Goal: Check status: Check status

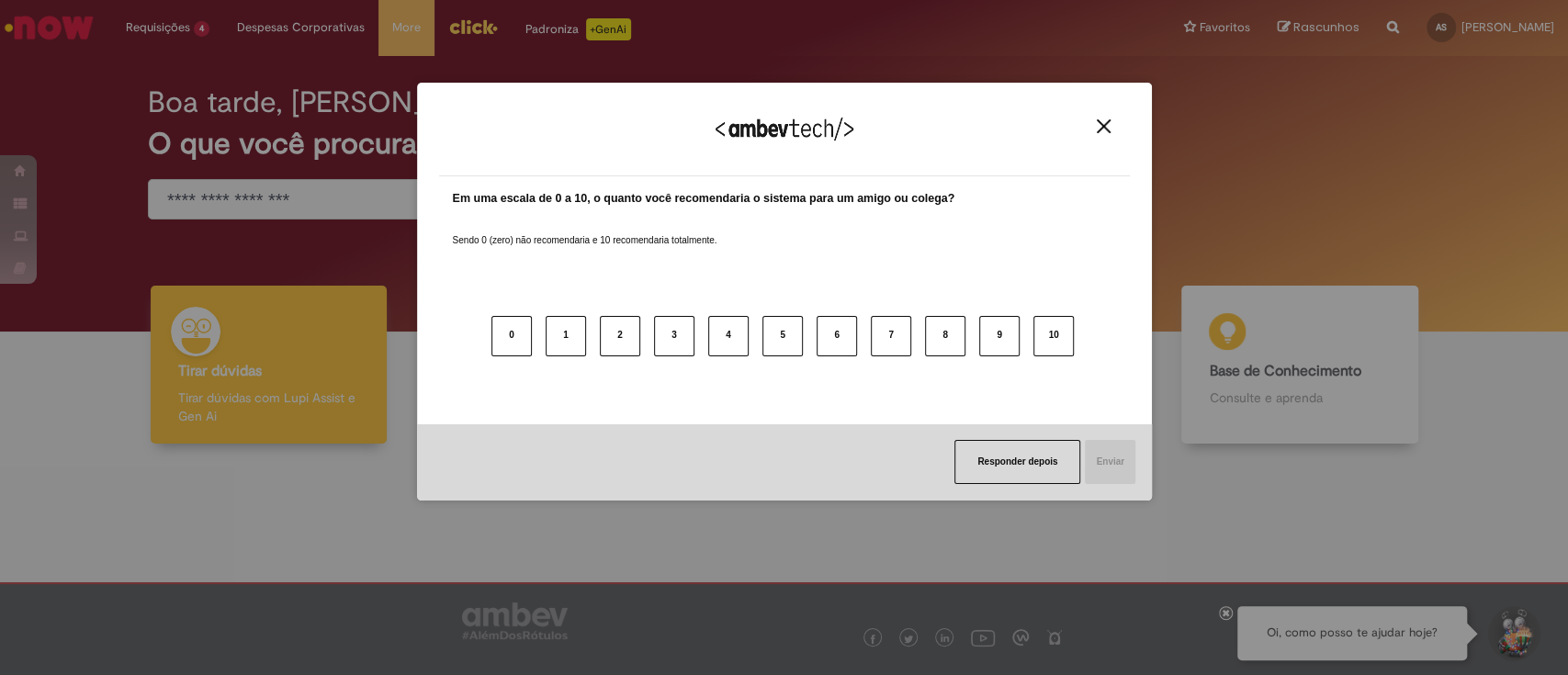
click at [1104, 124] on img "Close" at bounding box center [1103, 126] width 14 height 14
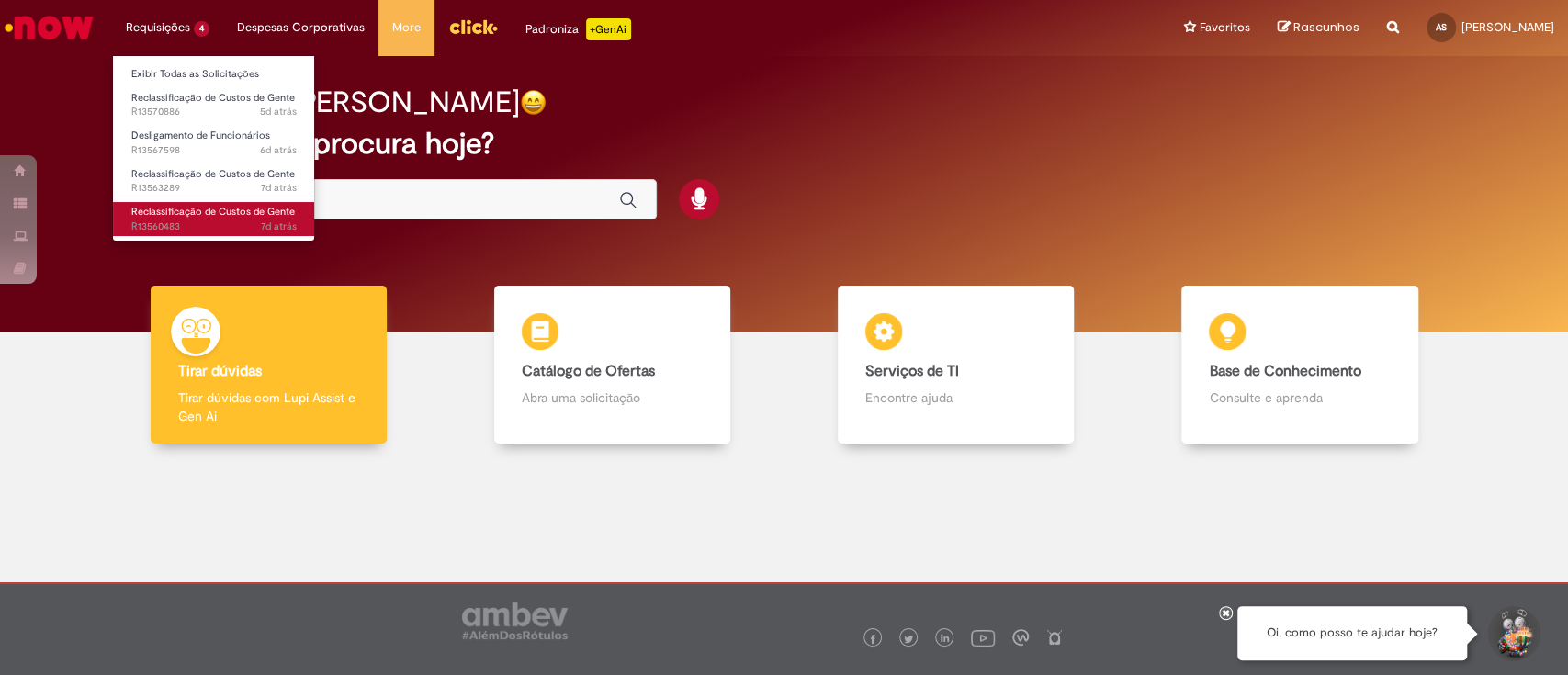
click at [243, 219] on span "7d atrás 7 dias atrás R13560483" at bounding box center [214, 227] width 166 height 15
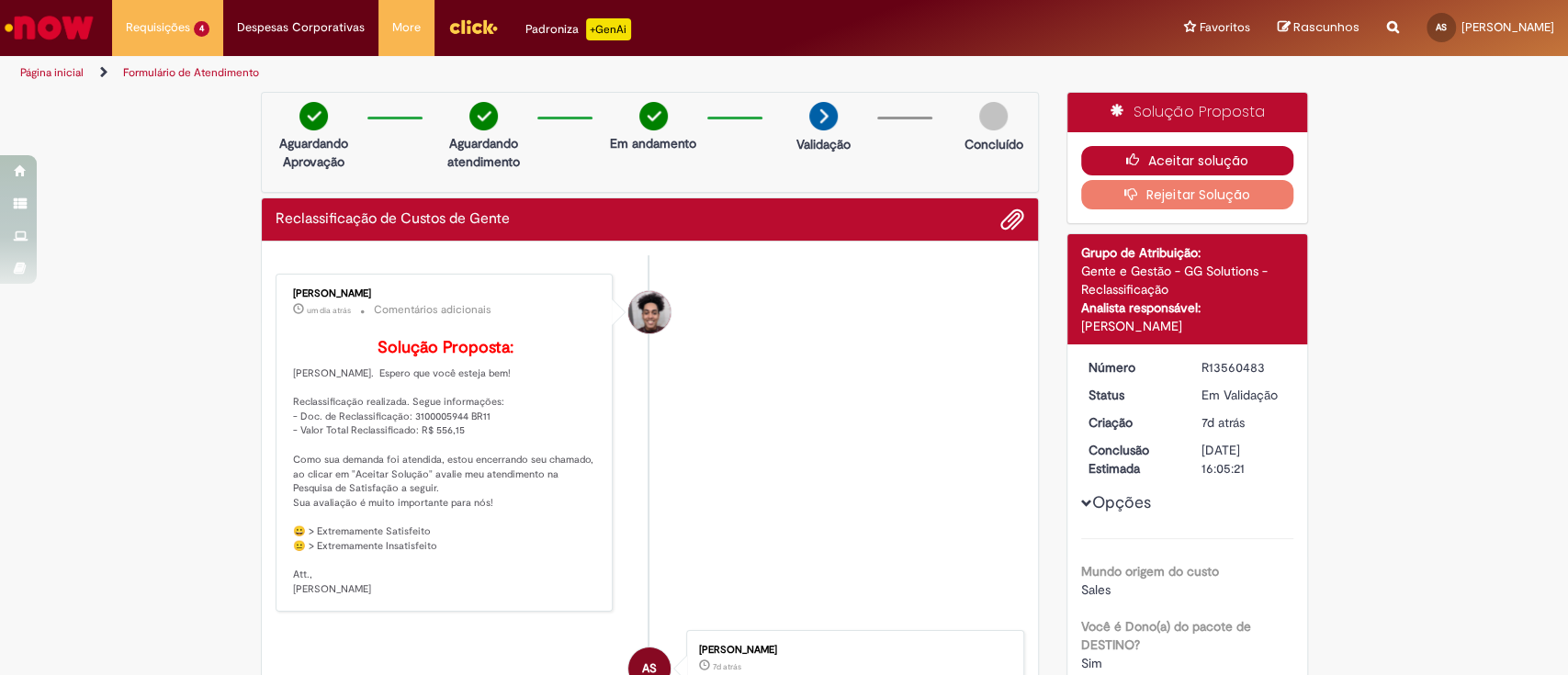
click at [1227, 152] on button "Aceitar solução" at bounding box center [1187, 160] width 213 height 29
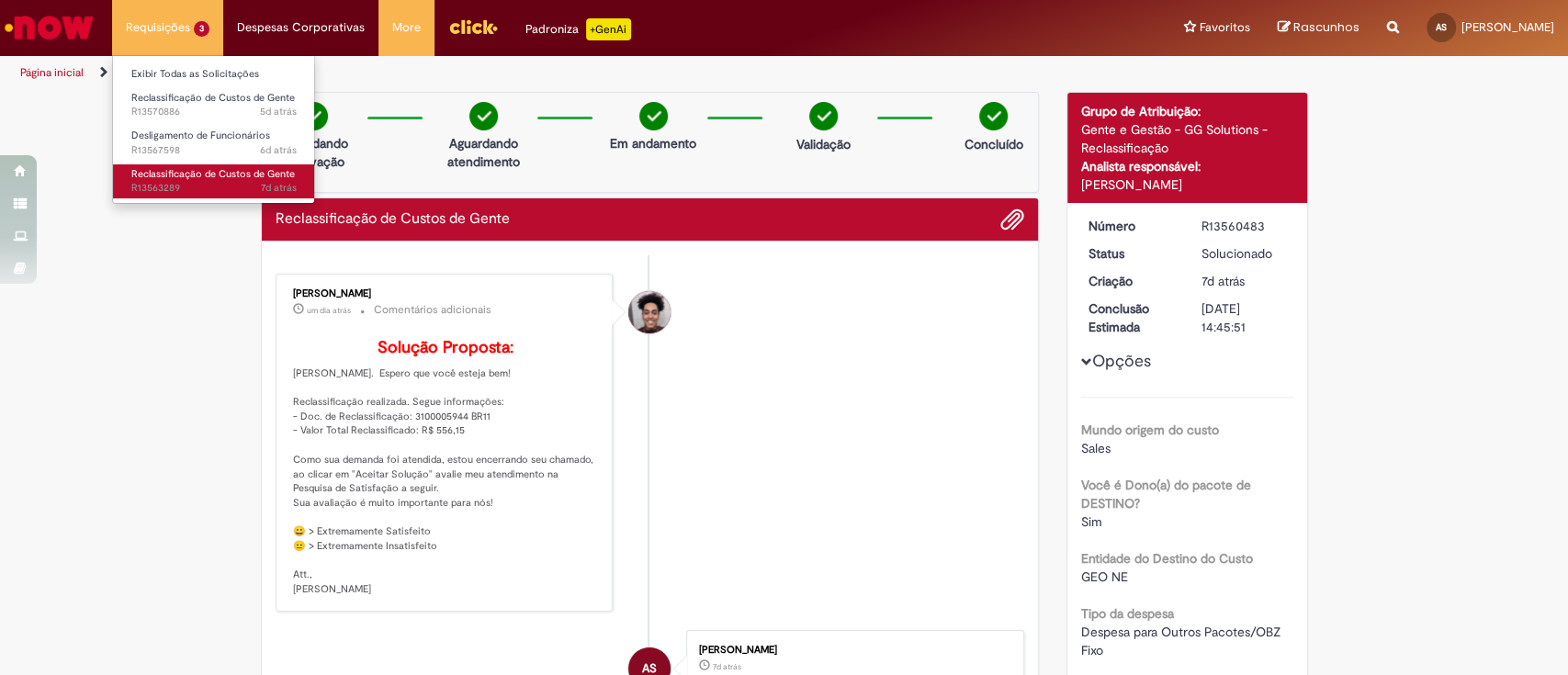
click at [232, 173] on span "Reclassificação de Custos de Gente" at bounding box center [214, 174] width 164 height 14
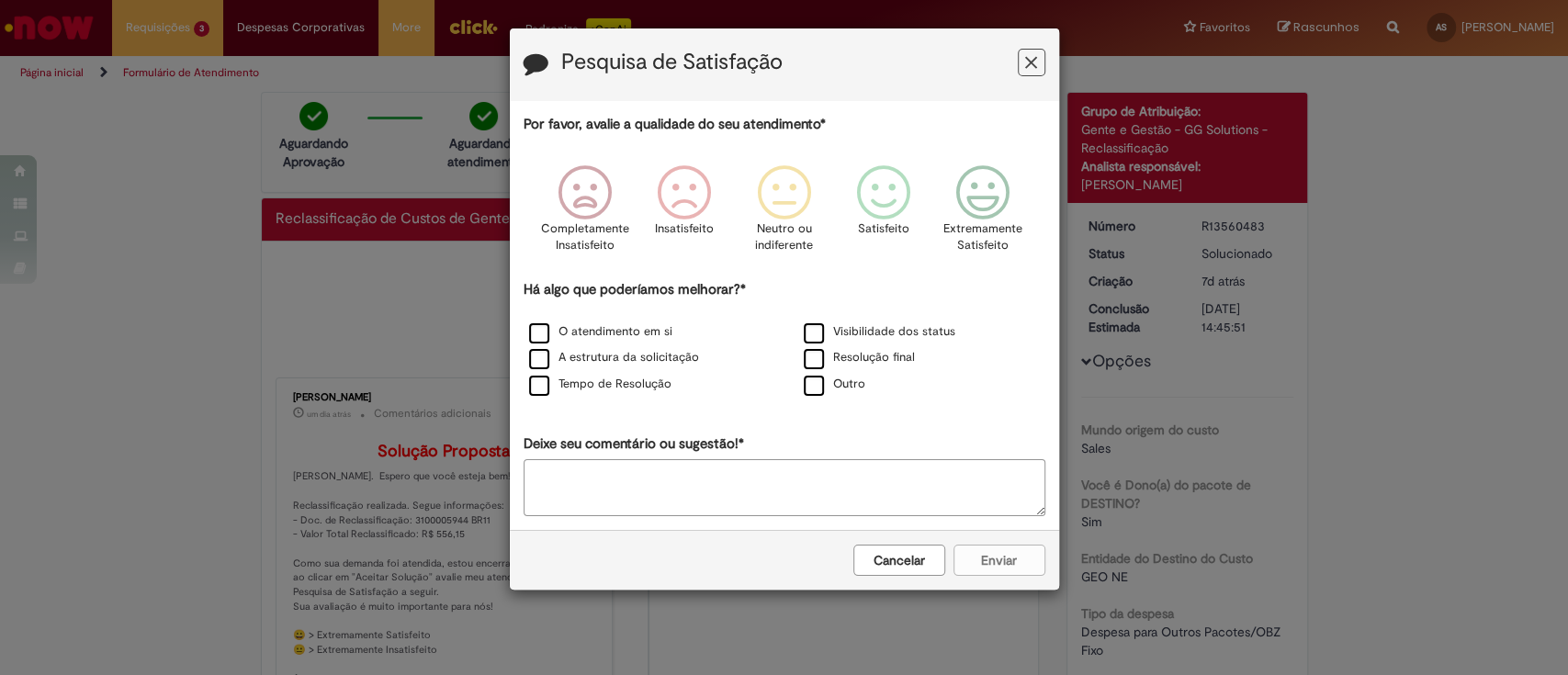
click at [1028, 55] on icon "Feedback" at bounding box center [1031, 63] width 12 height 20
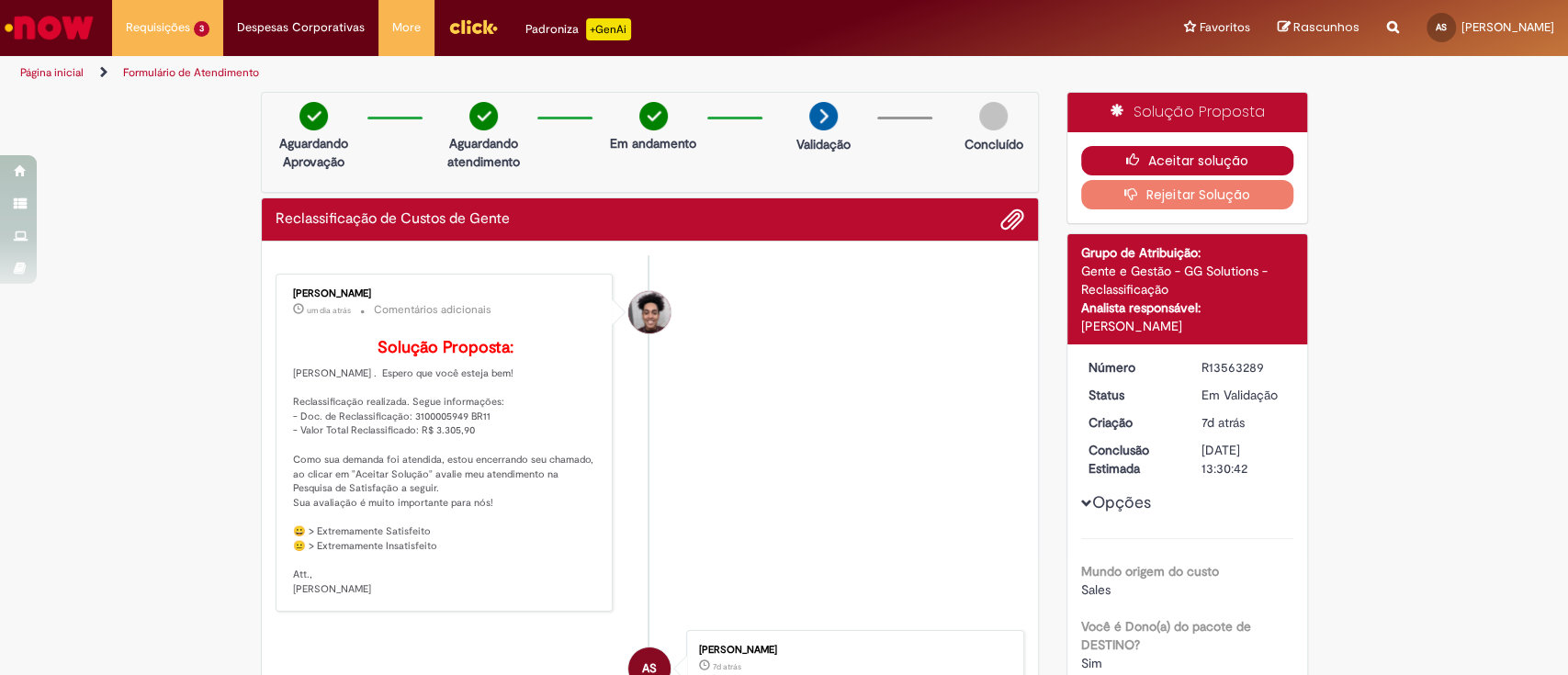
click at [1219, 151] on button "Aceitar solução" at bounding box center [1187, 160] width 213 height 29
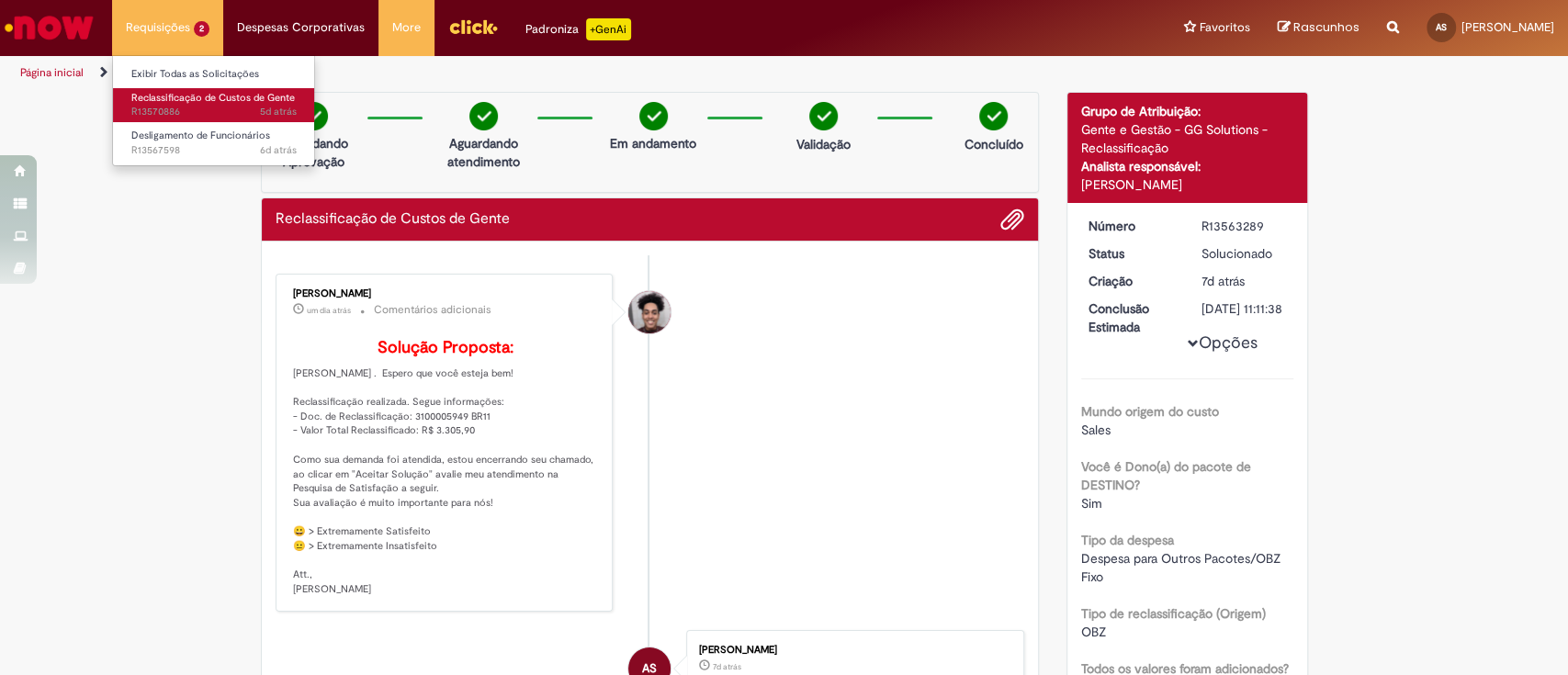
click at [183, 97] on span "Reclassificação de Custos de Gente" at bounding box center [214, 98] width 164 height 14
